Goal: Transaction & Acquisition: Obtain resource

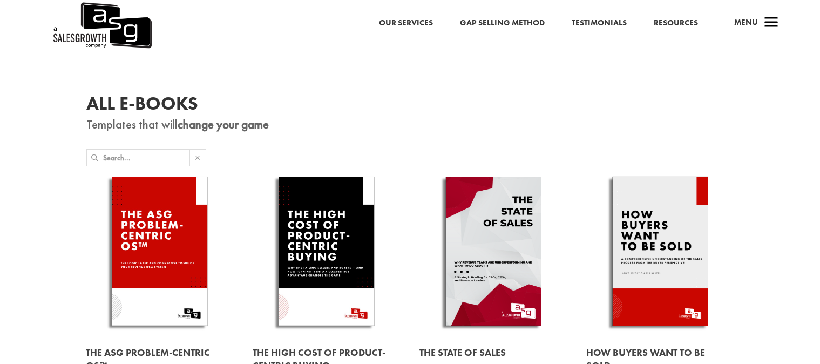
scroll to position [55, 0]
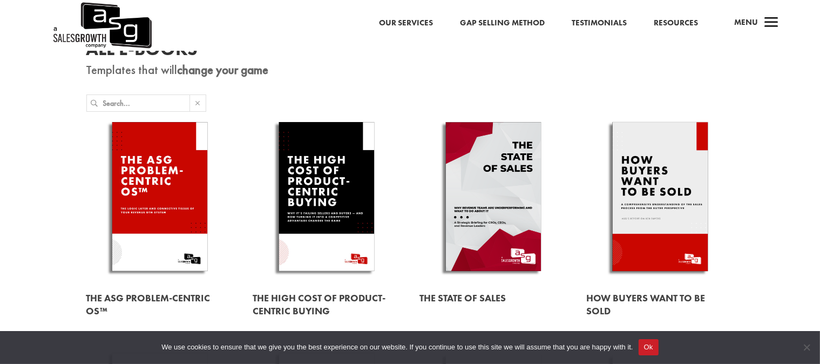
click at [471, 198] on link at bounding box center [493, 198] width 148 height 168
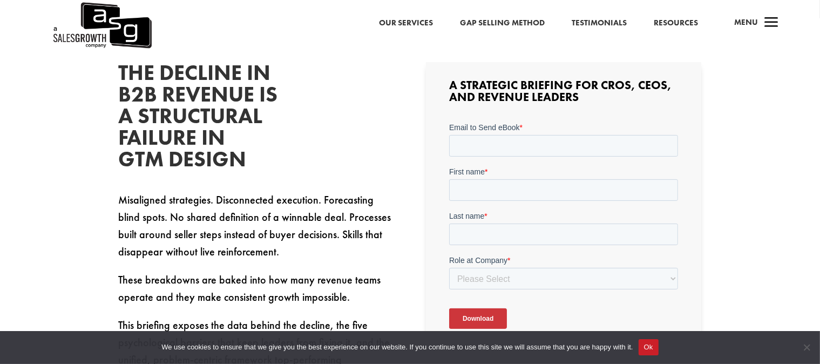
scroll to position [278, 0]
click at [500, 144] on input "Email to Send eBook *" at bounding box center [563, 145] width 229 height 22
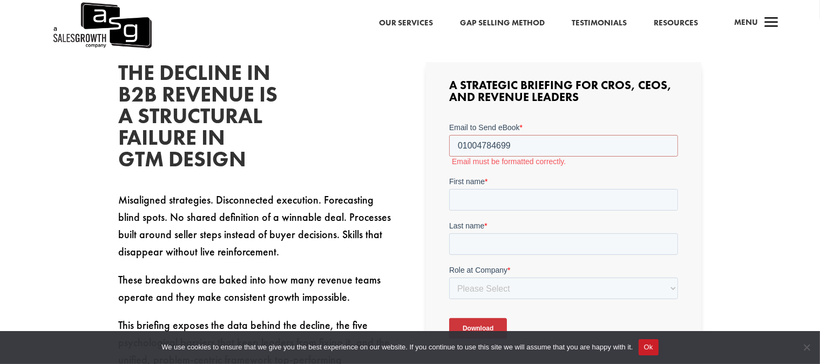
click at [486, 171] on form "Email to Send eBook * 01004784699 Email must be formatted correctly. First name…" at bounding box center [563, 234] width 229 height 226
click at [518, 139] on input "01004784699" at bounding box center [563, 145] width 229 height 22
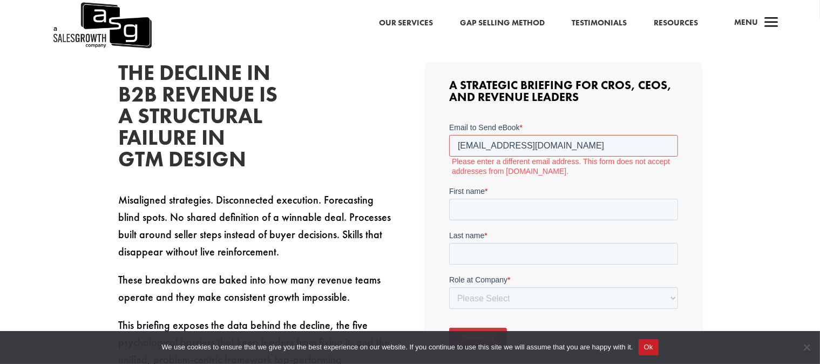
type input "[EMAIL_ADDRESS][DOMAIN_NAME]"
click at [535, 202] on input "First name *" at bounding box center [563, 209] width 229 height 22
type input "[PERSON_NAME]"
drag, startPoint x: 525, startPoint y: 241, endPoint x: 515, endPoint y: 246, distance: 11.1
click at [515, 246] on div "Last name *" at bounding box center [563, 246] width 229 height 35
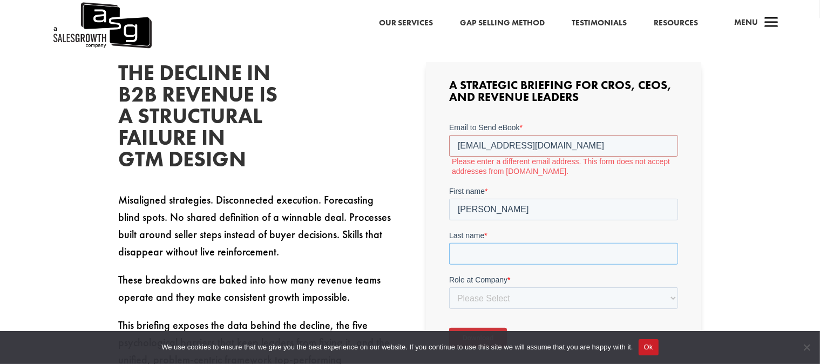
click at [515, 246] on input "Last name *" at bounding box center [563, 253] width 229 height 22
type input "h"
type input "khalifa"
click at [532, 299] on select "Please Select C-Level (CRO, CSO, etc) Senior Leadership (VP of Sales, VP of Ena…" at bounding box center [563, 298] width 229 height 22
select select "C-Level (CRO, CSO, etc)"
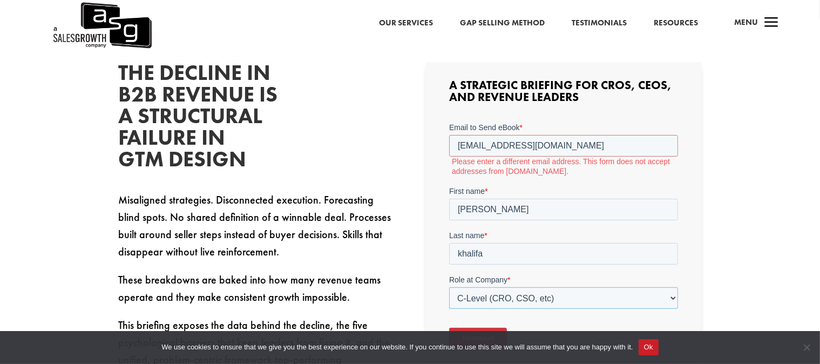
click at [449, 287] on select "Please Select C-Level (CRO, CSO, etc) Senior Leadership (VP of Sales, VP of Ena…" at bounding box center [563, 298] width 229 height 22
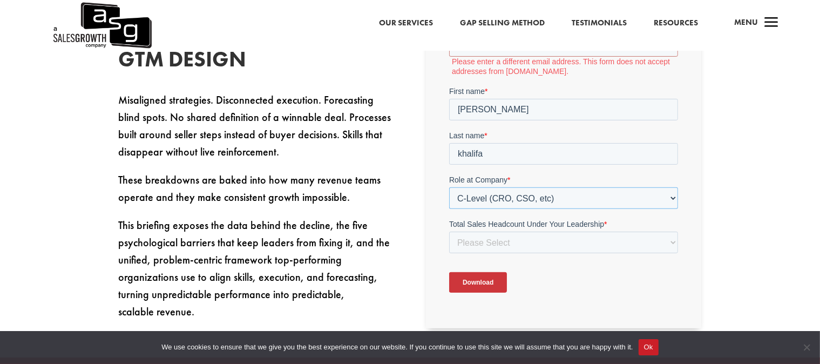
scroll to position [252, 0]
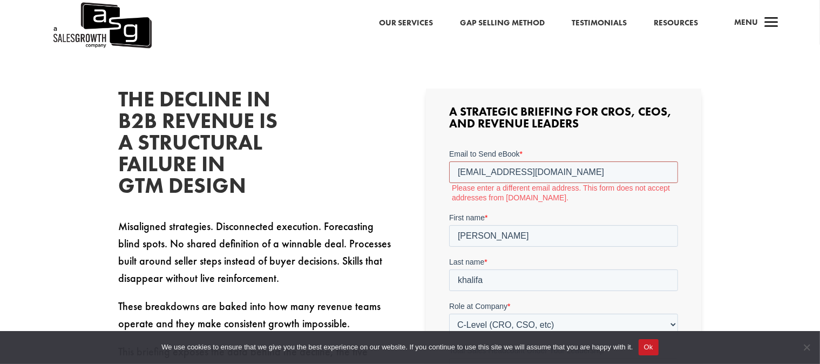
click at [585, 169] on input "[EMAIL_ADDRESS][DOMAIN_NAME]" at bounding box center [563, 172] width 229 height 22
click at [539, 173] on input "[EMAIL_ADDRESS][DOMAIN_NAME]" at bounding box center [563, 172] width 229 height 22
click at [537, 171] on input "[PERSON_NAME][EMAIL_ADDRESS][DOMAIN_NAME]" at bounding box center [563, 172] width 229 height 22
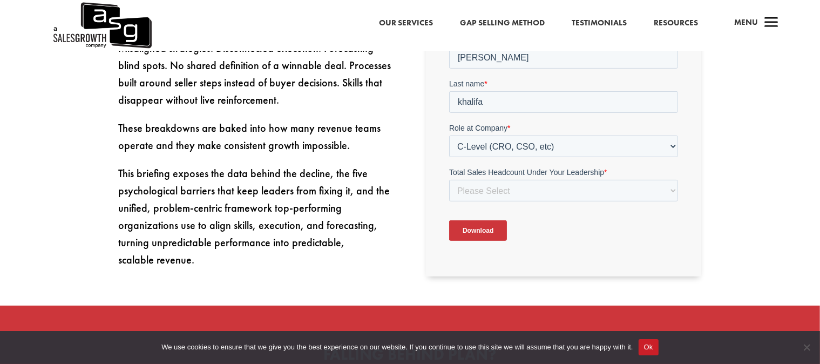
scroll to position [369, 0]
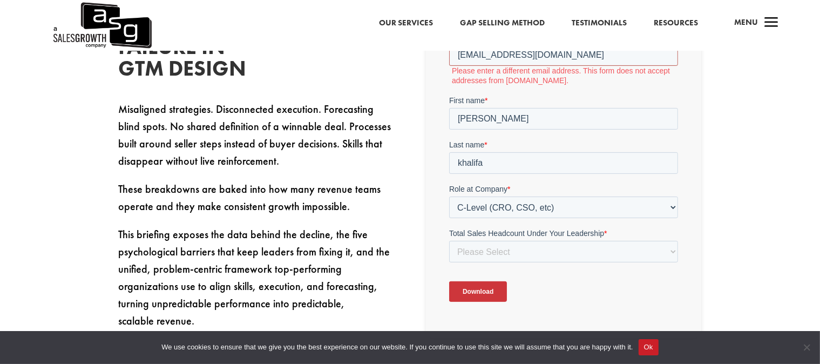
type input "[EMAIL_ADDRESS][DOMAIN_NAME]"
click at [493, 283] on input "Download" at bounding box center [478, 291] width 58 height 21
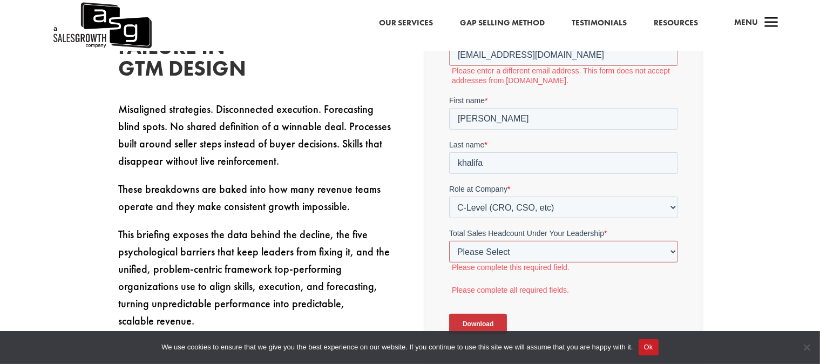
click at [512, 252] on select "Please Select Just Me 1-9 [PHONE_NUMBER] [PHONE_NUMBER]+" at bounding box center [563, 251] width 229 height 22
select select "Just Me"
click at [449, 240] on select "Please Select Just Me 1-9 [PHONE_NUMBER] [PHONE_NUMBER]+" at bounding box center [563, 251] width 229 height 22
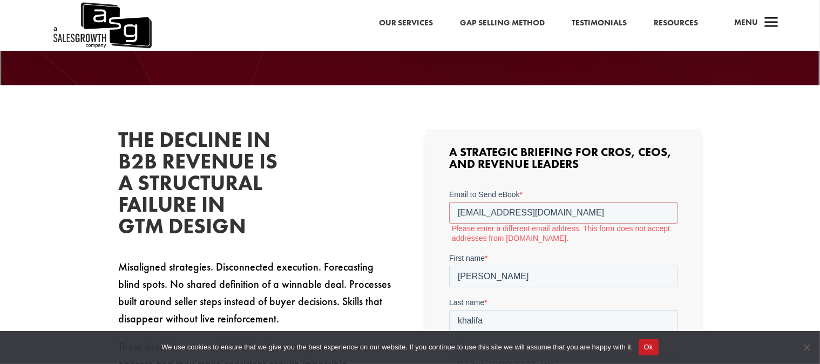
scroll to position [210, 0]
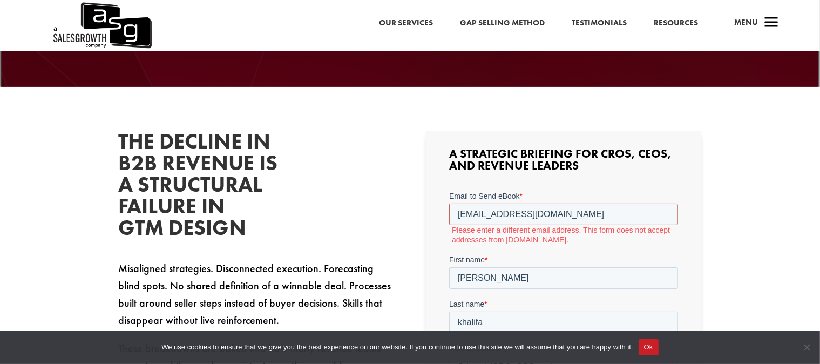
click at [551, 213] on input "[EMAIL_ADDRESS][DOMAIN_NAME]" at bounding box center [563, 214] width 229 height 22
click at [538, 213] on input "[EMAIL_ADDRESS][DOMAIN_NAME]" at bounding box center [563, 214] width 229 height 22
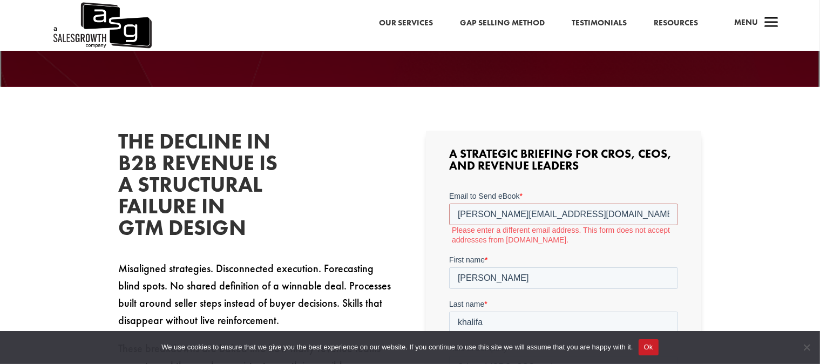
click at [551, 235] on label "Please enter a different email address. This form does not accept addresses fro…" at bounding box center [565, 234] width 226 height 19
click at [536, 209] on input "[PERSON_NAME][EMAIL_ADDRESS][DOMAIN_NAME]" at bounding box center [563, 214] width 229 height 22
click at [572, 214] on input "[EMAIL_ADDRESS][DOMAIN_NAME]" at bounding box center [563, 214] width 229 height 22
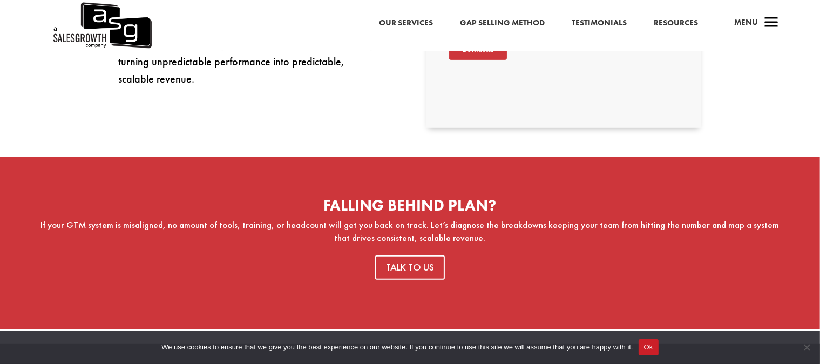
scroll to position [510, 0]
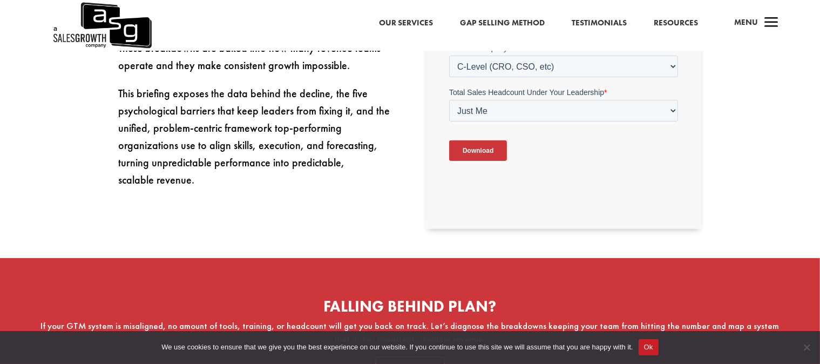
type input "[EMAIL_ADDRESS][DOMAIN_NAME]"
drag, startPoint x: 486, startPoint y: 136, endPoint x: 478, endPoint y: 159, distance: 24.6
click at [478, 159] on div "Download" at bounding box center [563, 150] width 229 height 39
click at [478, 159] on input "Download" at bounding box center [478, 150] width 58 height 21
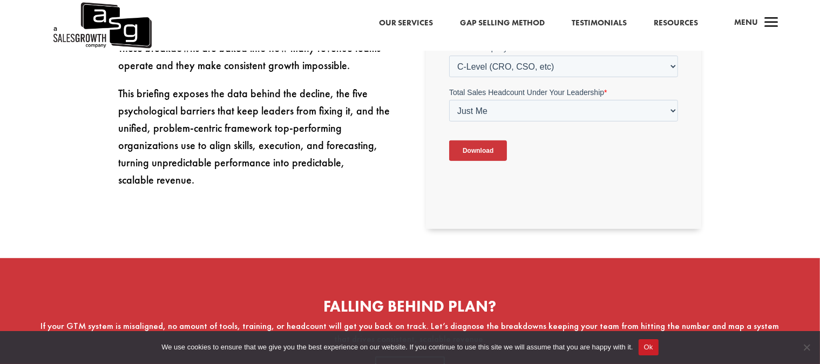
click at [478, 159] on input "Download" at bounding box center [478, 150] width 58 height 21
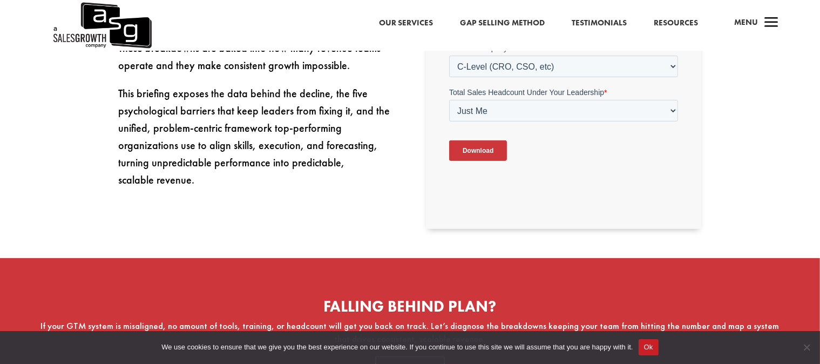
click at [478, 159] on input "Download" at bounding box center [478, 150] width 58 height 21
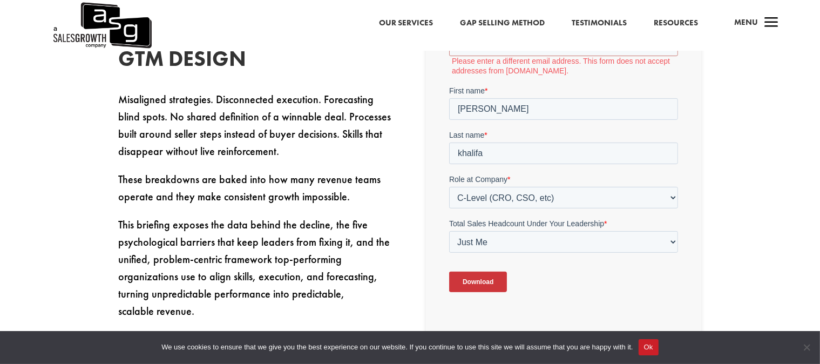
scroll to position [378, 0]
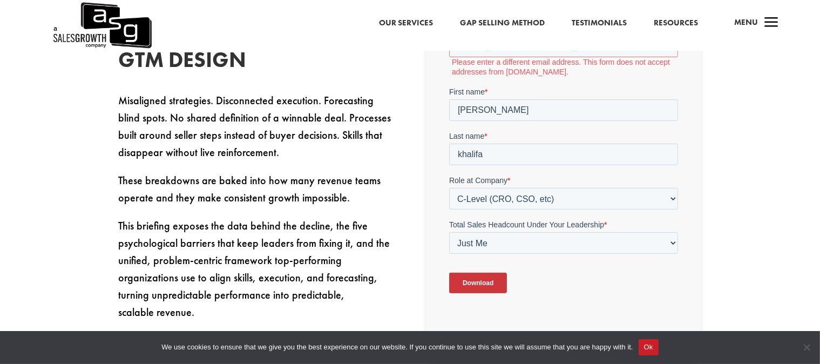
click at [650, 346] on button "Ok" at bounding box center [648, 347] width 20 height 16
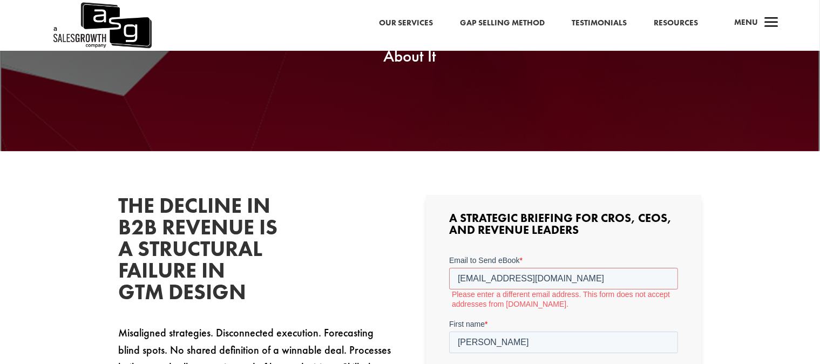
scroll to position [146, 0]
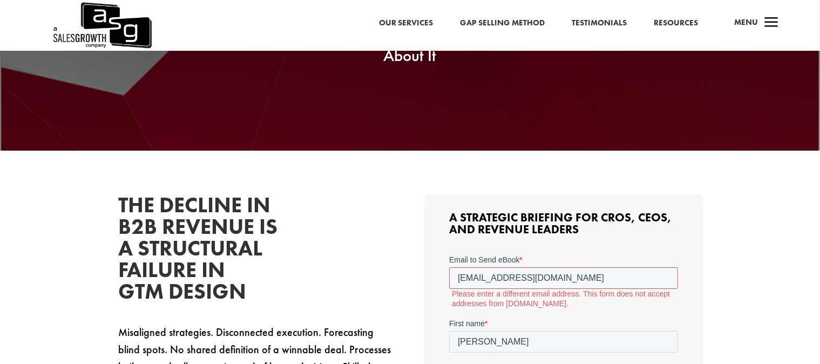
click at [516, 277] on input "[EMAIL_ADDRESS][DOMAIN_NAME]" at bounding box center [563, 278] width 229 height 22
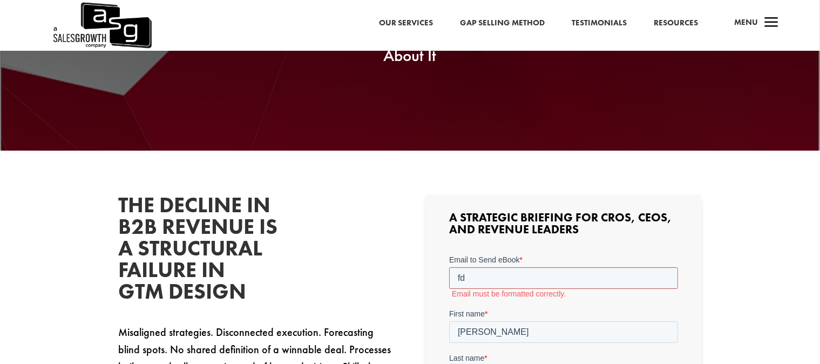
type input "f"
